Goal: Find specific page/section: Find specific page/section

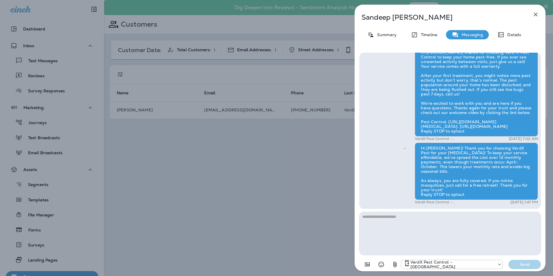
scroll to position [107, 0]
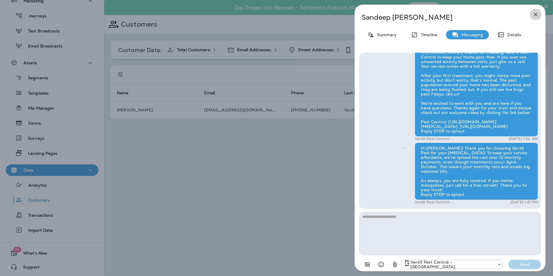
click at [536, 14] on icon "button" at bounding box center [536, 15] width 4 height 4
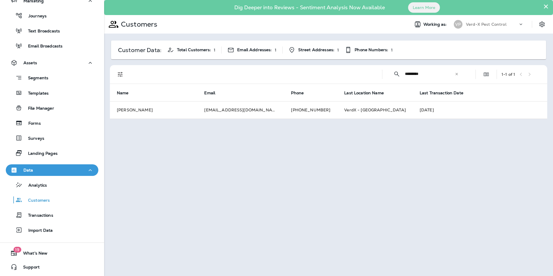
click at [457, 76] on icon at bounding box center [457, 74] width 4 height 4
click at [408, 77] on input "text" at bounding box center [435, 73] width 60 height 15
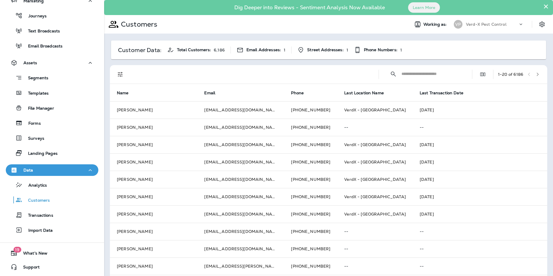
click at [416, 72] on input "text" at bounding box center [432, 73] width 60 height 15
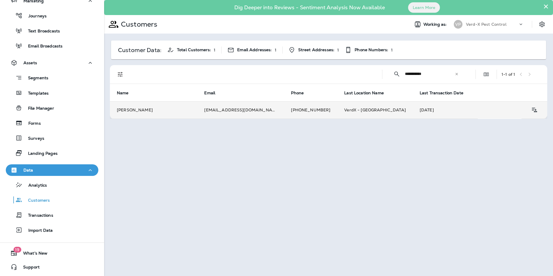
click at [305, 112] on td "[PHONE_NUMBER]" at bounding box center [310, 109] width 53 height 17
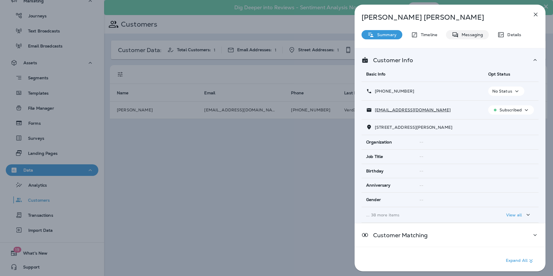
click at [471, 31] on div "Messaging" at bounding box center [467, 34] width 43 height 9
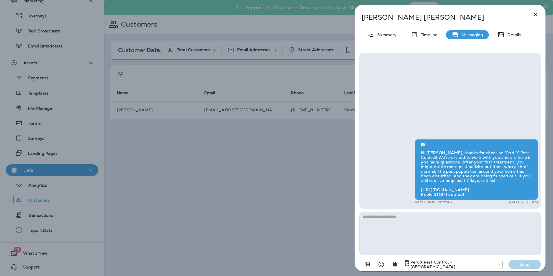
click at [535, 14] on icon "button" at bounding box center [536, 15] width 4 height 4
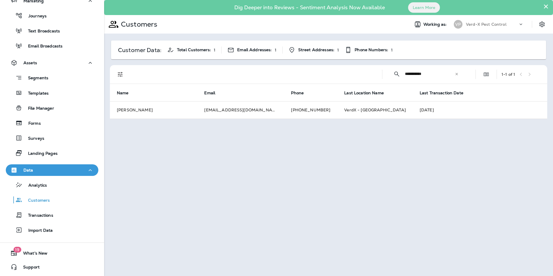
drag, startPoint x: 442, startPoint y: 74, endPoint x: 350, endPoint y: 75, distance: 92.0
click at [351, 76] on div "**********" at bounding box center [330, 74] width 431 height 19
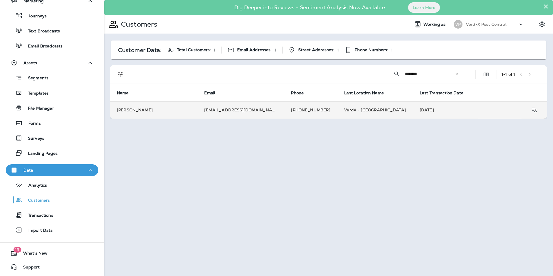
type input "********"
click at [296, 109] on td "[PHONE_NUMBER]" at bounding box center [310, 109] width 53 height 17
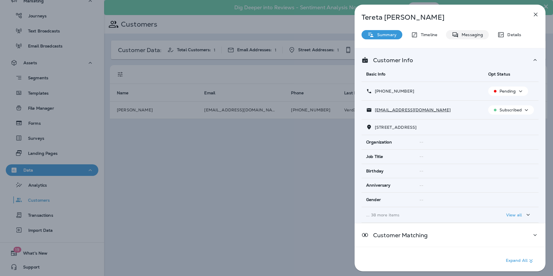
click at [473, 35] on p "Messaging" at bounding box center [471, 34] width 24 height 5
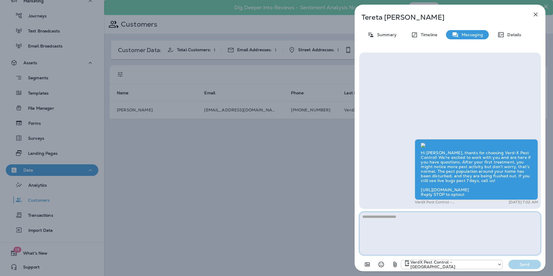
scroll to position [-94, 0]
click at [536, 14] on icon "button" at bounding box center [536, 14] width 7 height 7
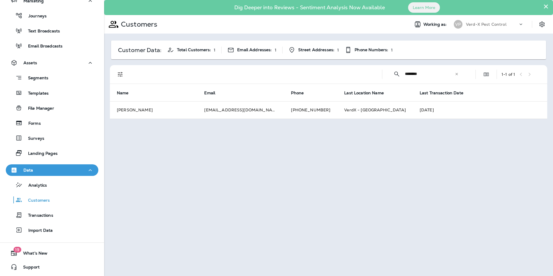
click at [458, 74] on icon at bounding box center [457, 74] width 4 height 4
click at [423, 75] on input "text" at bounding box center [435, 73] width 60 height 15
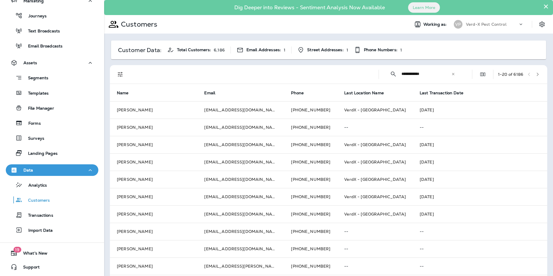
type input "**********"
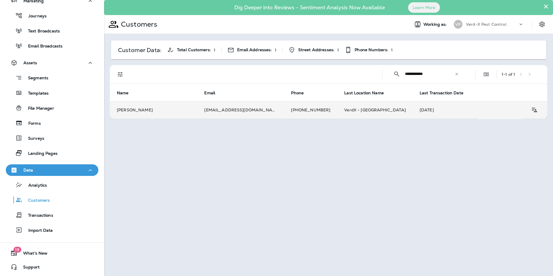
click at [256, 109] on td "[EMAIL_ADDRESS][DOMAIN_NAME]" at bounding box center [240, 109] width 87 height 17
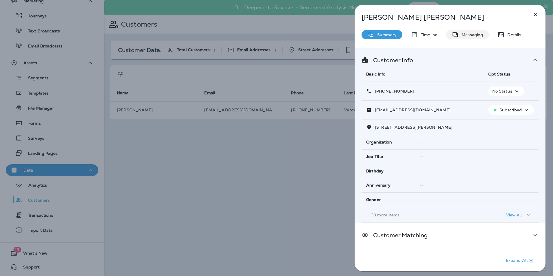
click at [471, 31] on div "Messaging" at bounding box center [467, 34] width 43 height 9
